Goal: Task Accomplishment & Management: Manage account settings

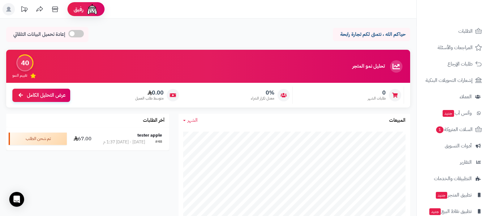
scroll to position [67, 0]
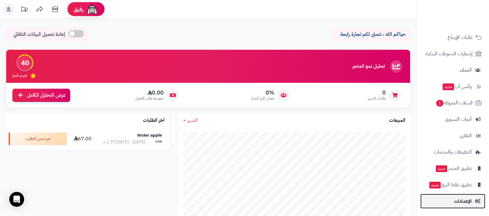
click at [463, 200] on span "الإعدادات" at bounding box center [463, 201] width 18 height 9
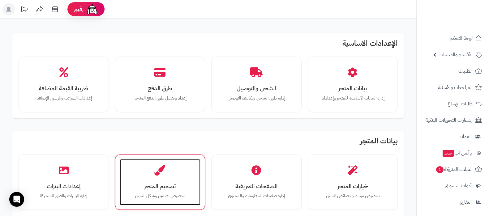
click at [132, 185] on h3 "تصميم المتجر" at bounding box center [160, 186] width 69 height 7
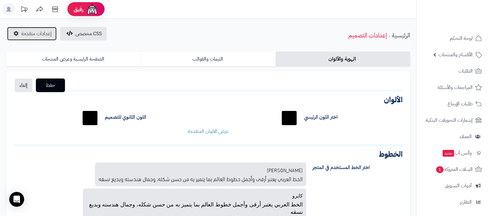
click at [26, 27] on link "إعدادات متقدمة" at bounding box center [32, 34] width 50 height 14
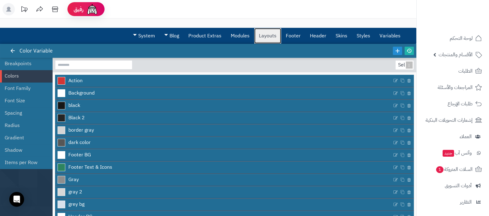
click at [271, 39] on link "Layouts" at bounding box center [267, 35] width 27 height 15
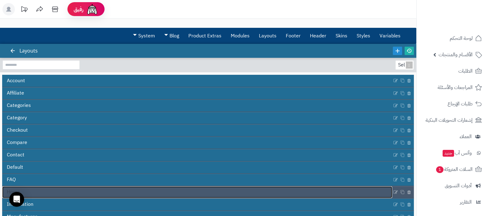
click at [306, 188] on link "Home" at bounding box center [197, 193] width 390 height 12
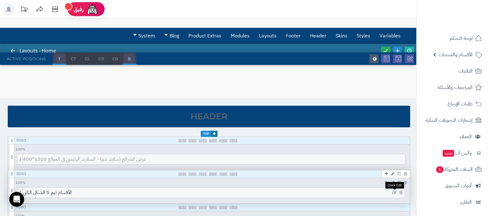
click at [394, 193] on icon at bounding box center [395, 193] width 4 height 4
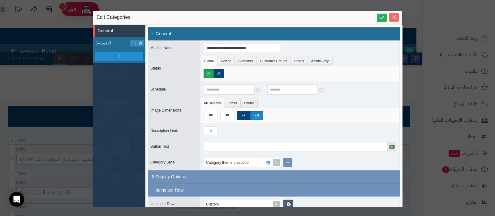
click at [396, 19] on icon "Close" at bounding box center [394, 17] width 5 height 5
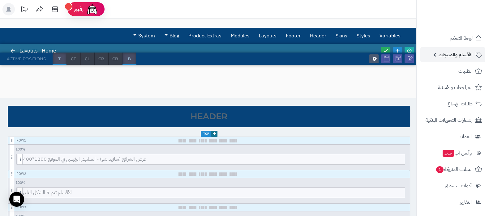
click at [450, 59] on link "الأقسام والمنتجات" at bounding box center [453, 54] width 65 height 15
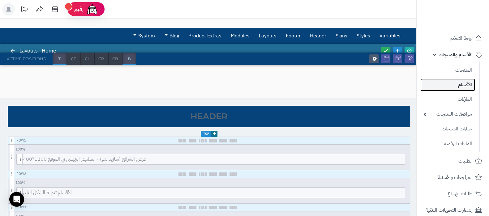
click at [458, 83] on link "الأقسام" at bounding box center [448, 85] width 55 height 13
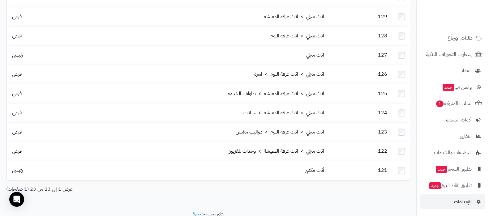
scroll to position [157, 0]
click at [456, 202] on span "الإعدادات" at bounding box center [463, 201] width 18 height 9
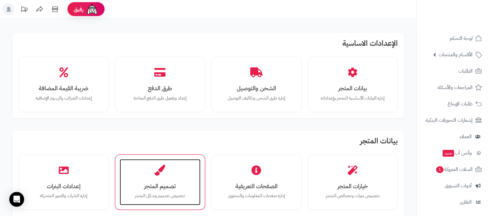
click at [149, 181] on div "تصميم المتجر تخصيص تصميم وشكل المتجر" at bounding box center [160, 182] width 81 height 46
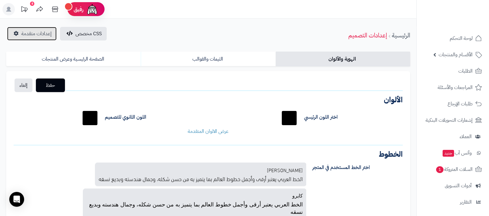
click at [40, 34] on span "إعدادات متقدمة" at bounding box center [36, 33] width 30 height 7
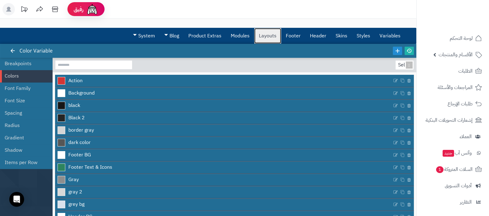
click at [270, 35] on link "Layouts" at bounding box center [267, 35] width 27 height 15
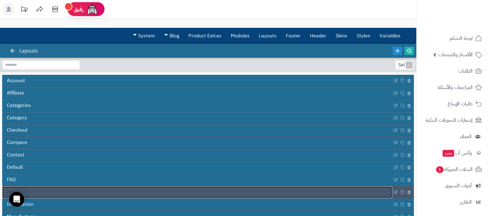
click at [331, 187] on link "Home" at bounding box center [197, 193] width 390 height 12
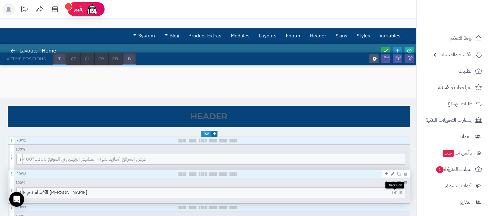
click at [395, 191] on icon at bounding box center [395, 193] width 4 height 4
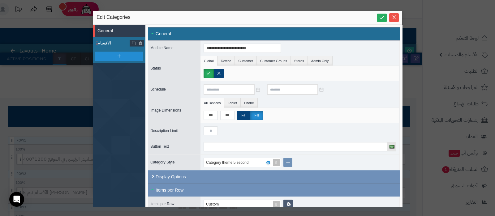
click at [105, 44] on span "الاقسام" at bounding box center [114, 43] width 33 height 7
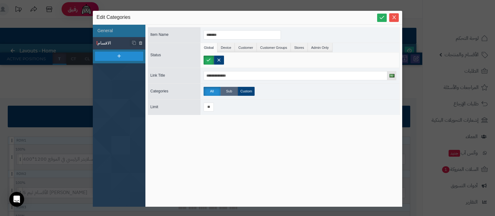
click at [229, 94] on label "Sub" at bounding box center [229, 91] width 17 height 9
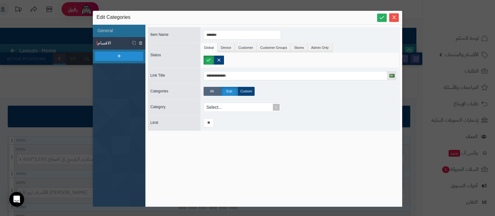
click at [213, 92] on label "All" at bounding box center [212, 91] width 17 height 9
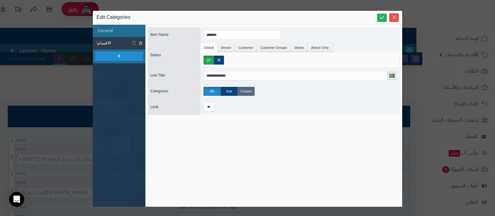
click at [251, 93] on label "Custom" at bounding box center [246, 91] width 17 height 9
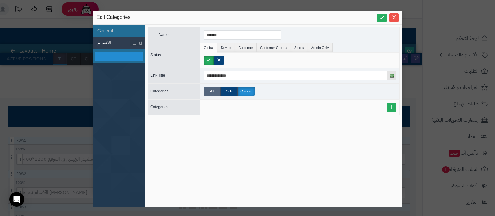
click at [212, 90] on label "All" at bounding box center [212, 91] width 17 height 9
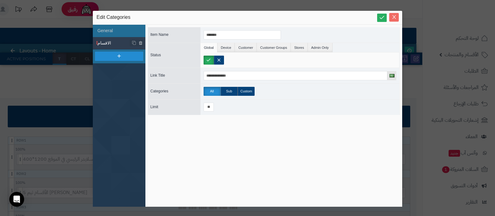
click at [396, 16] on icon "Close" at bounding box center [394, 17] width 5 height 5
